Goal: Check status: Check status

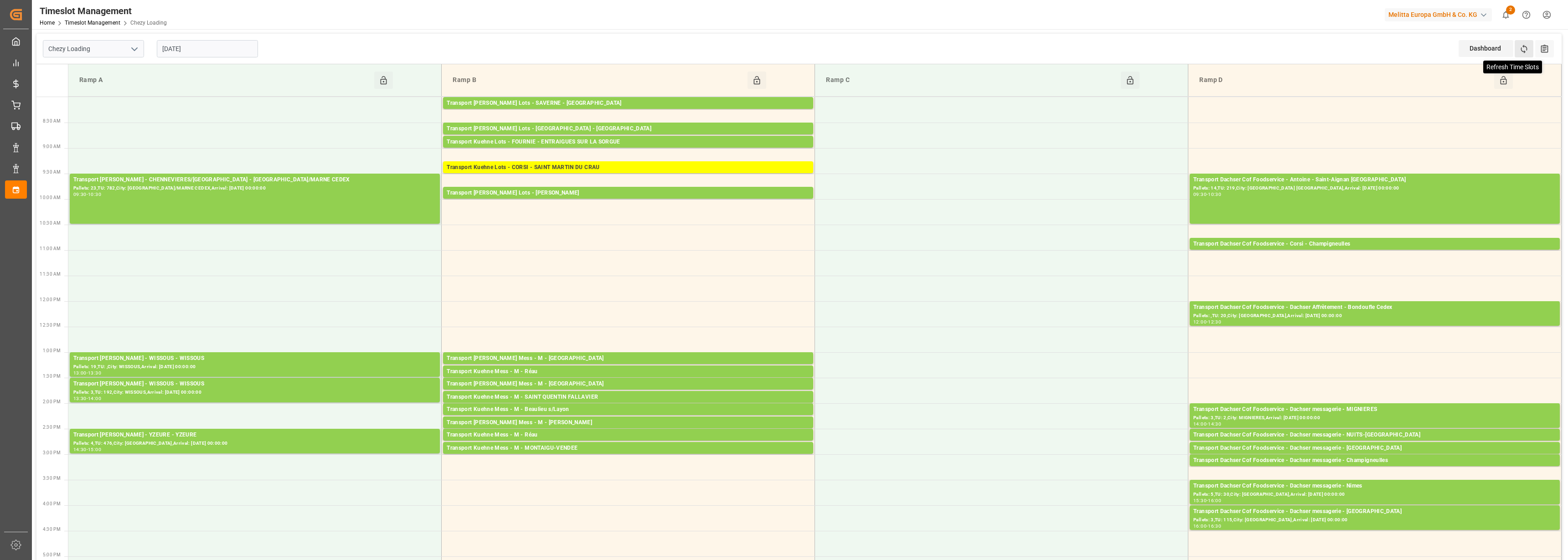
click at [1520, 51] on icon at bounding box center [1524, 49] width 10 height 10
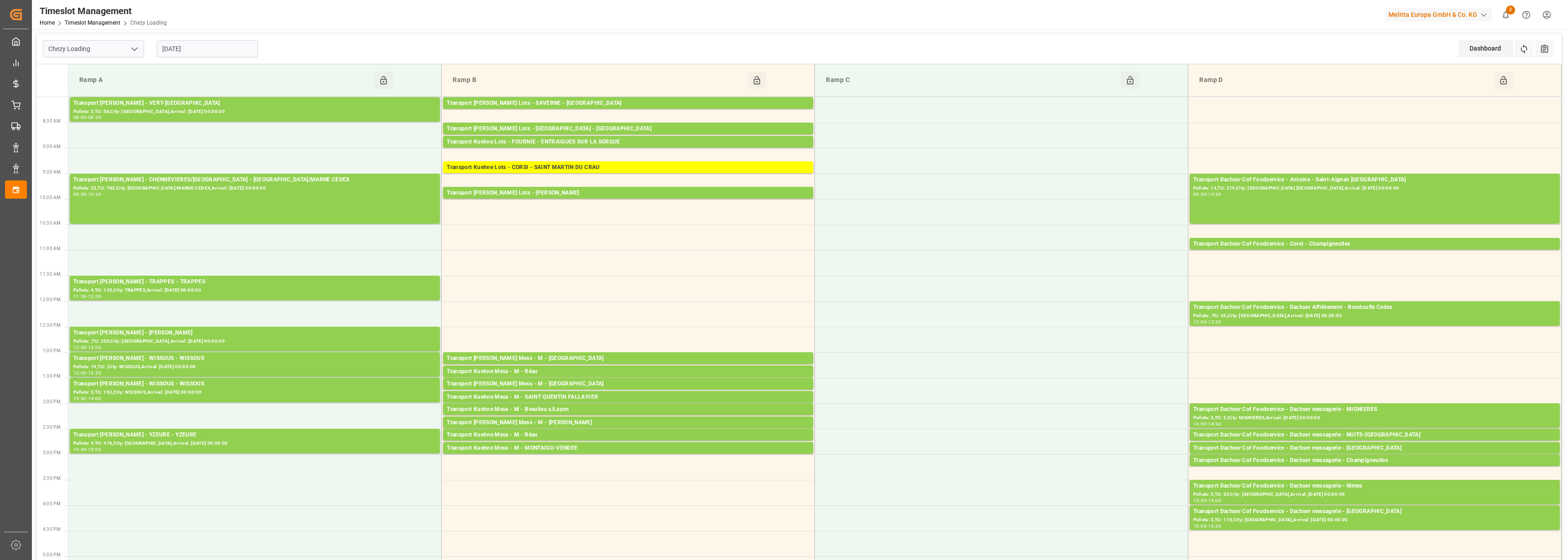
click at [222, 52] on input "[DATE]" at bounding box center [208, 49] width 101 height 17
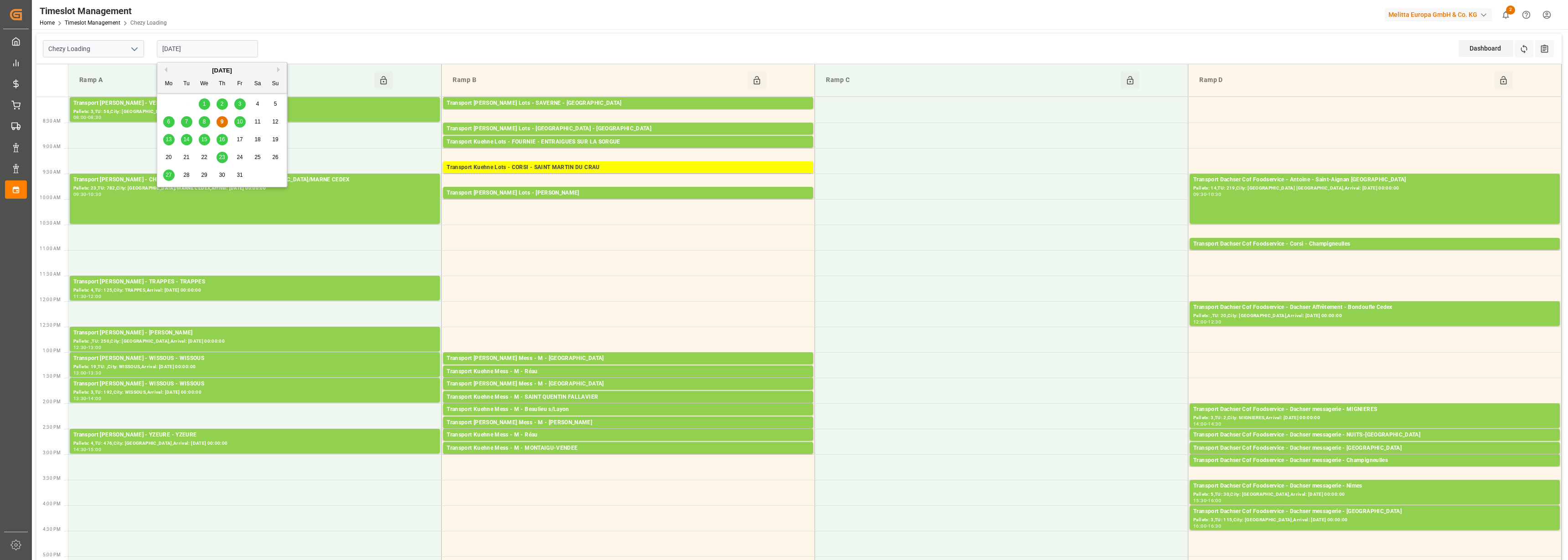
click at [242, 123] on span "10" at bounding box center [240, 122] width 6 height 6
type input "[DATE]"
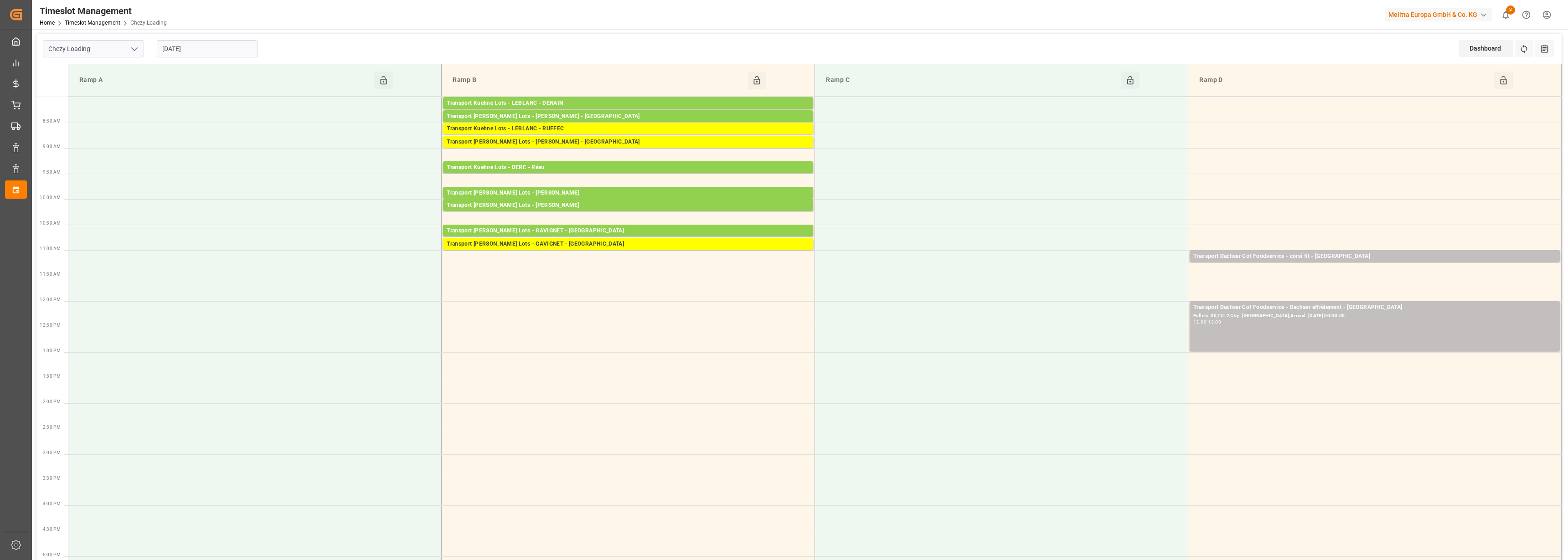
click at [134, 52] on icon "open menu" at bounding box center [135, 49] width 11 height 11
click at [110, 86] on div "Chezy Unloading" at bounding box center [93, 89] width 100 height 21
type input "Chezy Unloading"
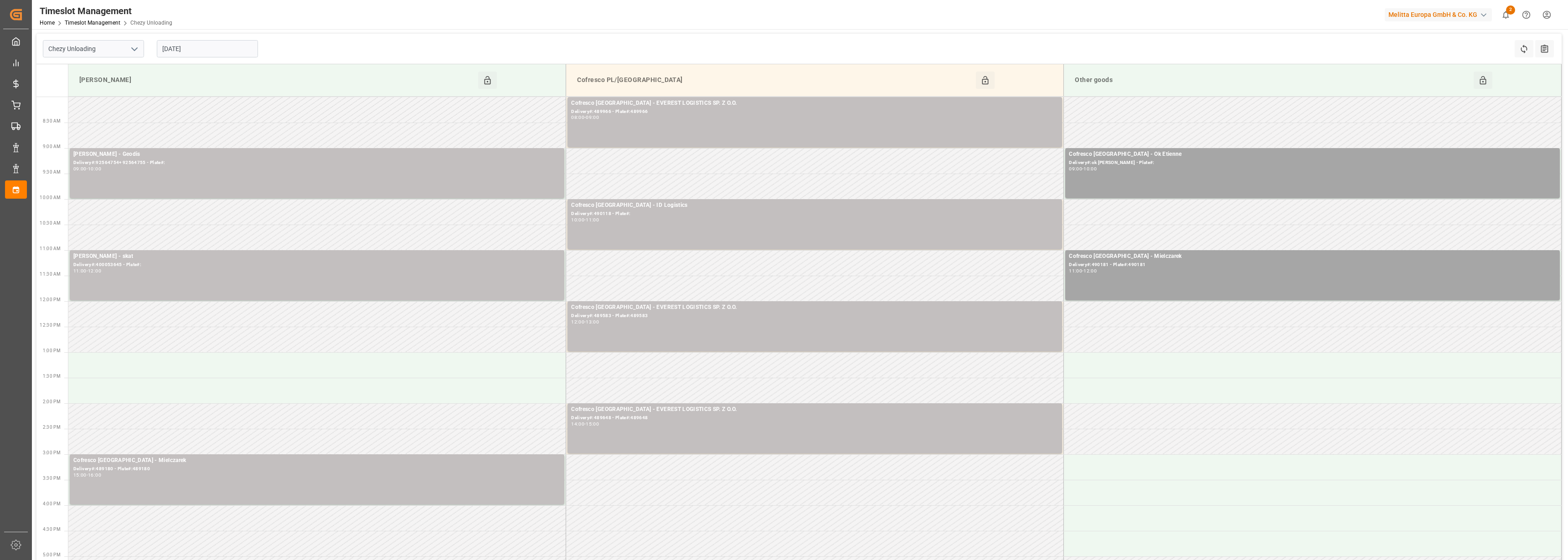
click at [202, 48] on input "[DATE]" at bounding box center [208, 49] width 101 height 17
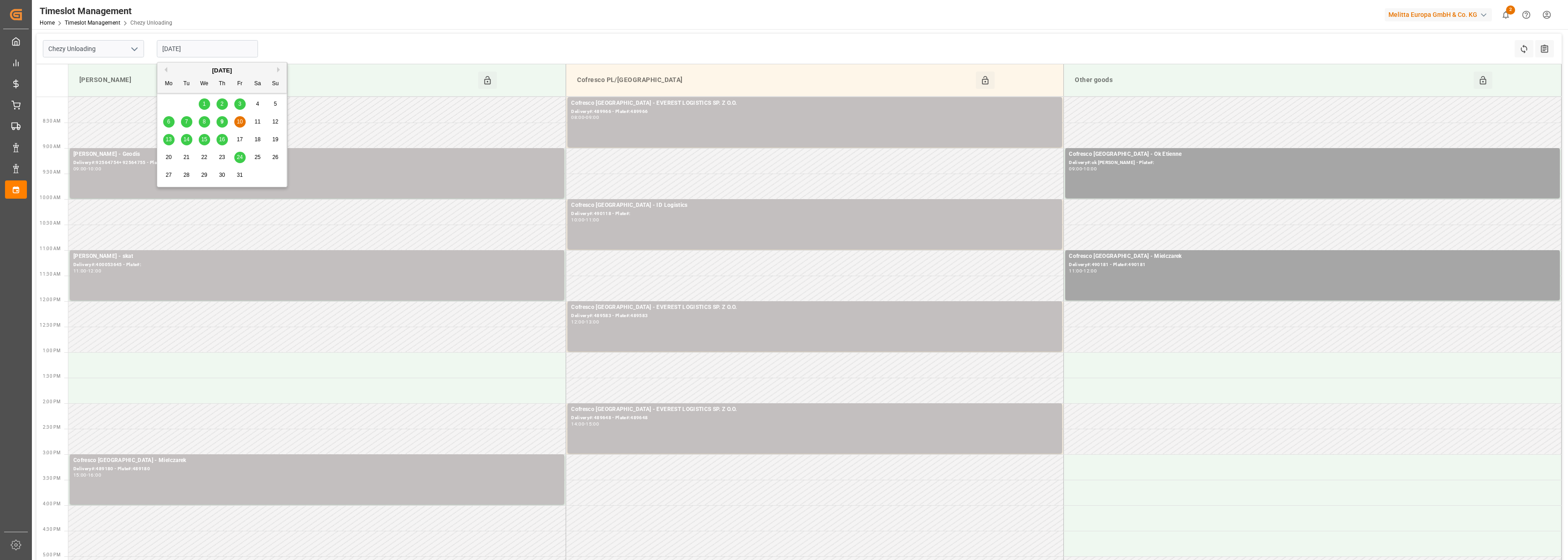
click at [223, 119] on span "9" at bounding box center [222, 122] width 3 height 6
type input "[DATE]"
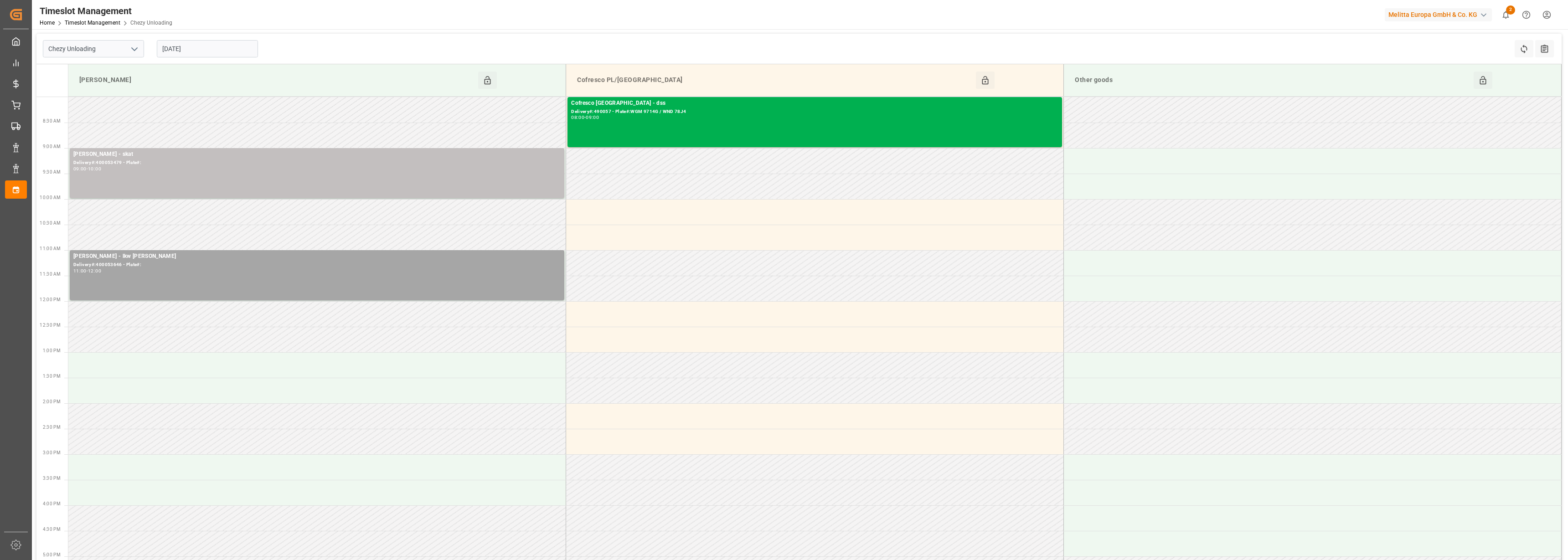
click at [133, 53] on icon "open menu" at bounding box center [135, 49] width 11 height 11
click at [117, 72] on div "Chezy Loading" at bounding box center [93, 69] width 100 height 21
type input "Chezy Loading"
